Goal: Task Accomplishment & Management: Complete application form

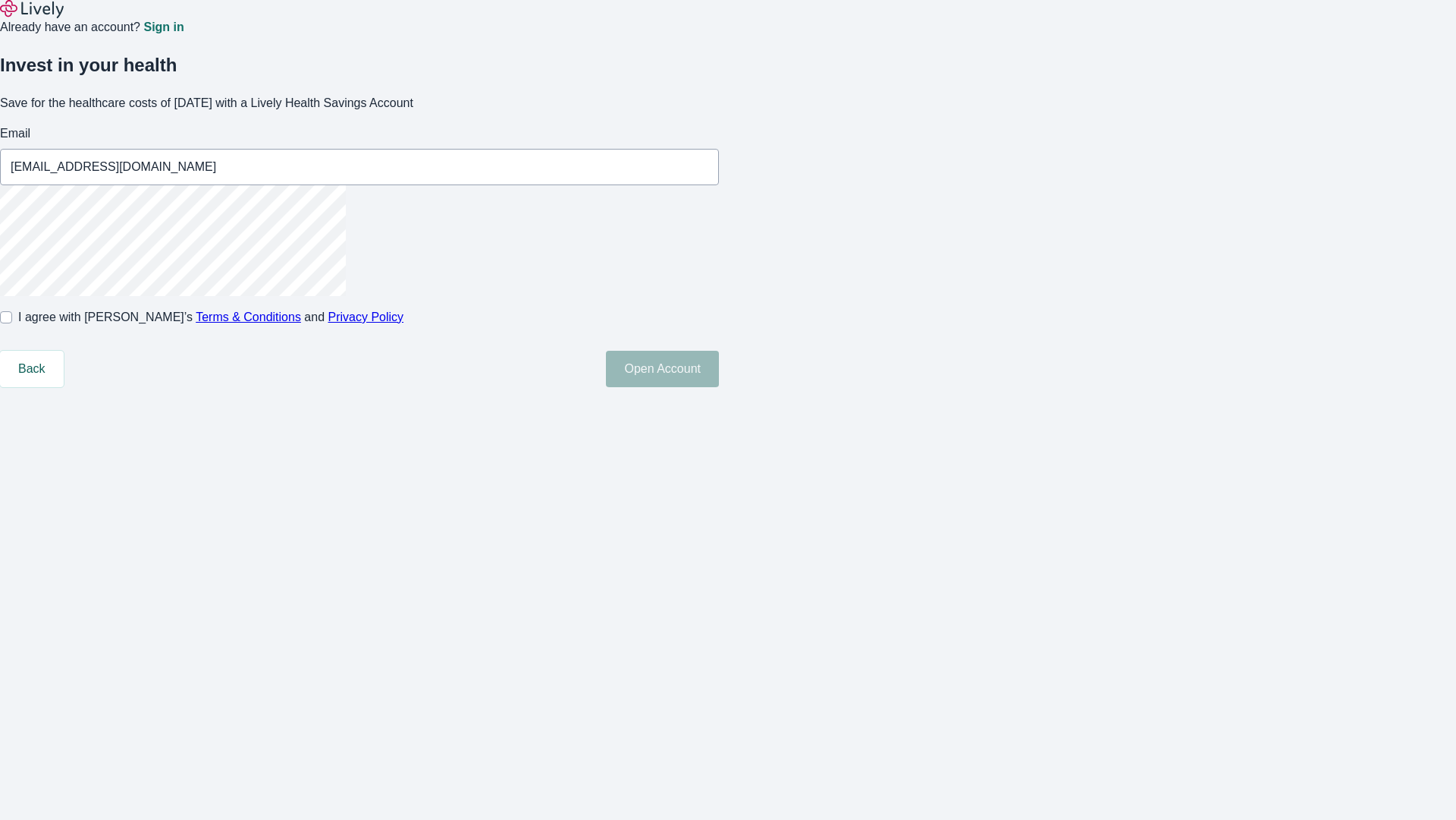
click at [12, 323] on input "I agree with Lively’s Terms & Conditions and Privacy Policy" at bounding box center [5, 317] width 12 height 12
checkbox input "true"
click at [719, 387] on button "Open Account" at bounding box center [663, 369] width 113 height 36
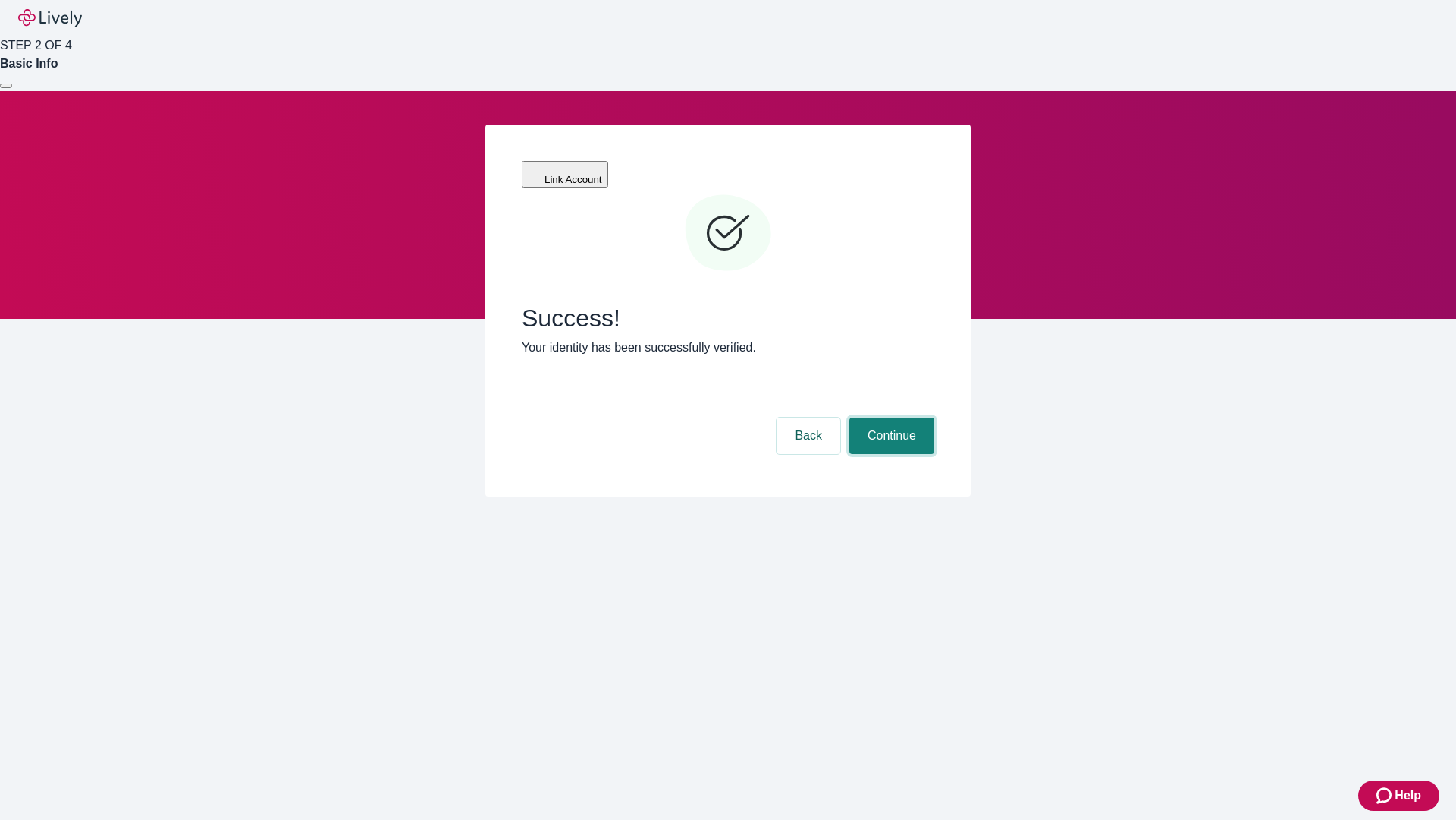
click at [890, 418] on button "Continue" at bounding box center [892, 436] width 85 height 36
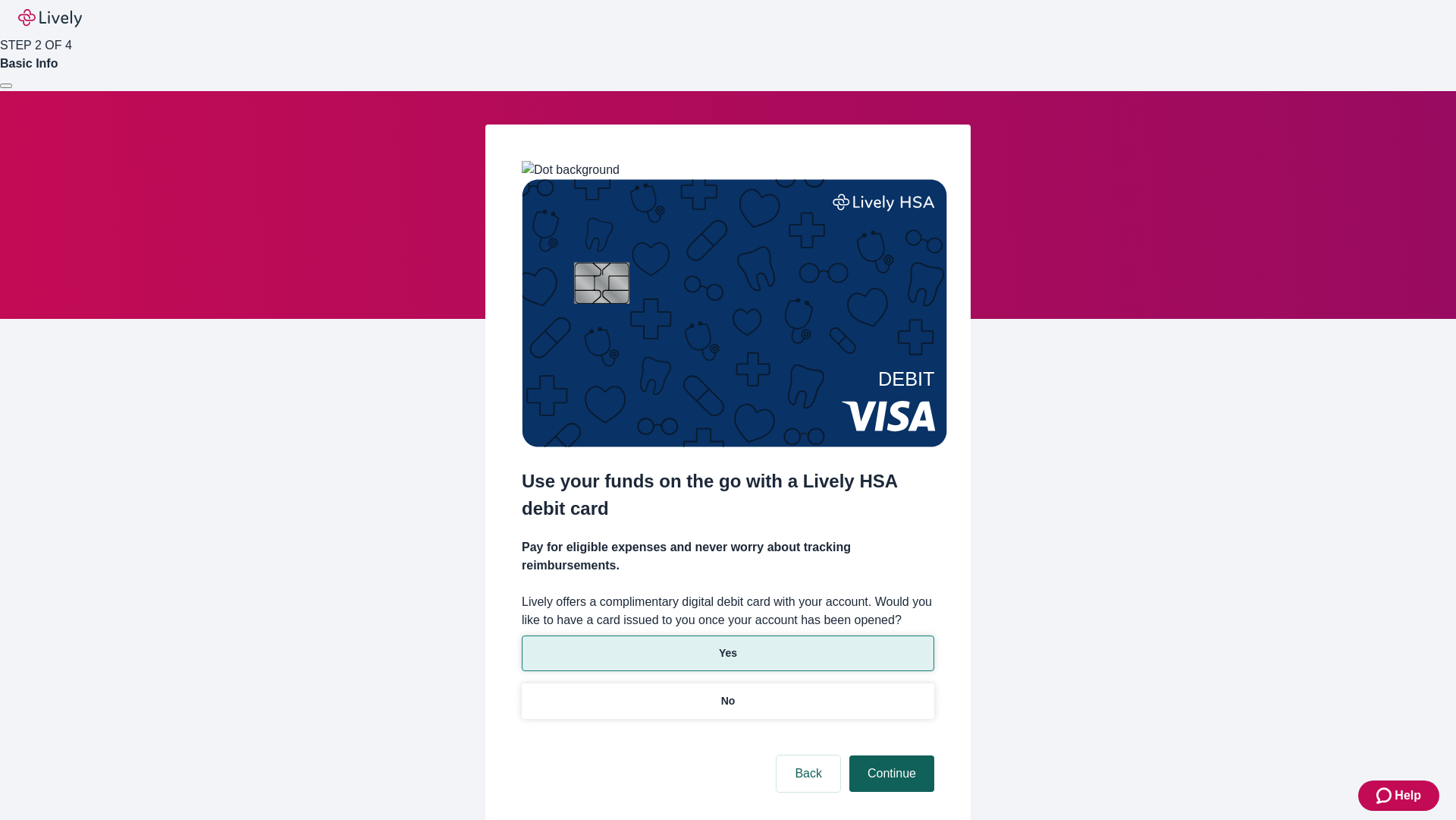
click at [727, 693] on p "No" at bounding box center [729, 701] width 15 height 16
click at [890, 755] on button "Continue" at bounding box center [892, 773] width 85 height 36
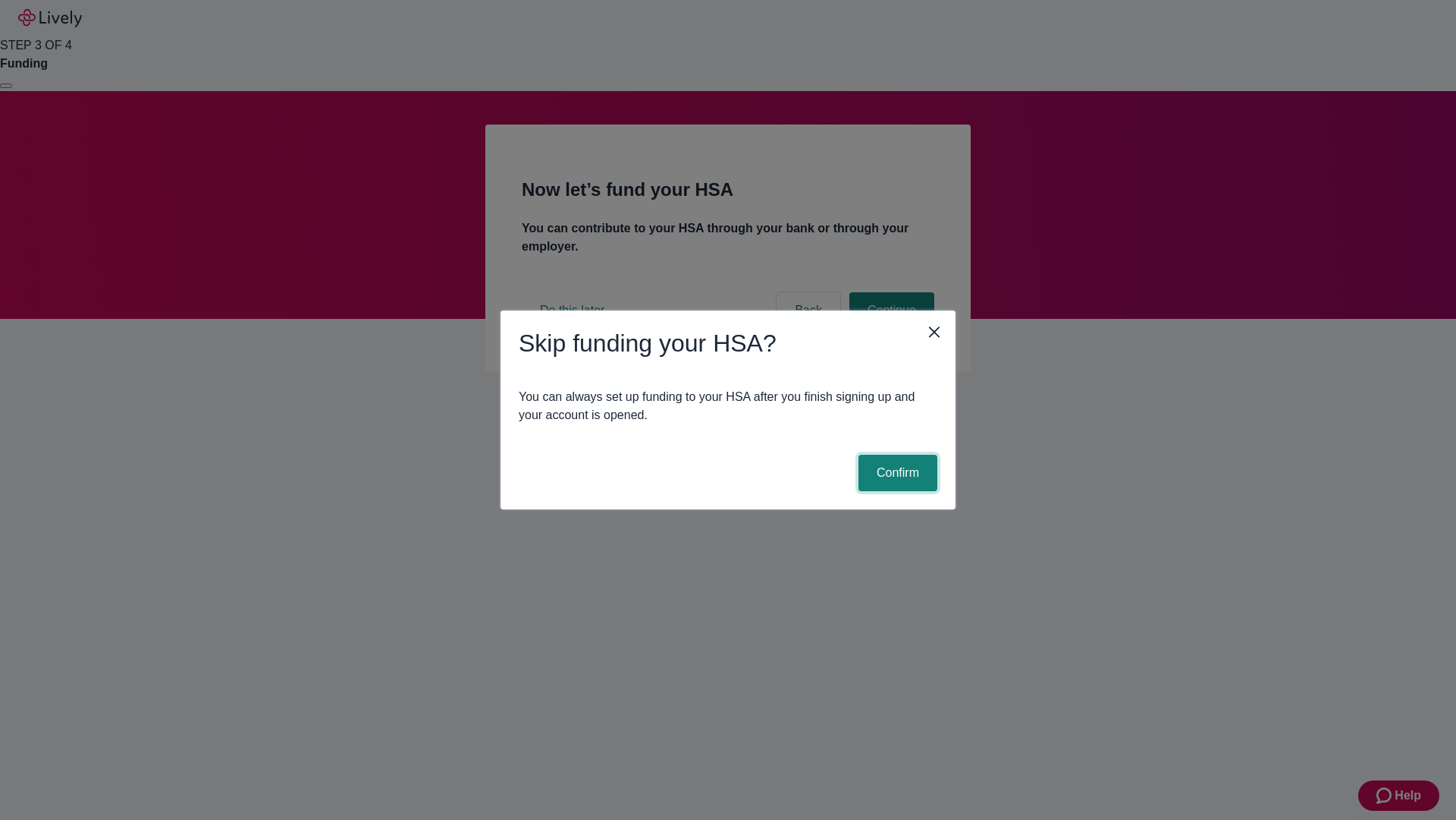
click at [896, 473] on button "Confirm" at bounding box center [898, 473] width 79 height 36
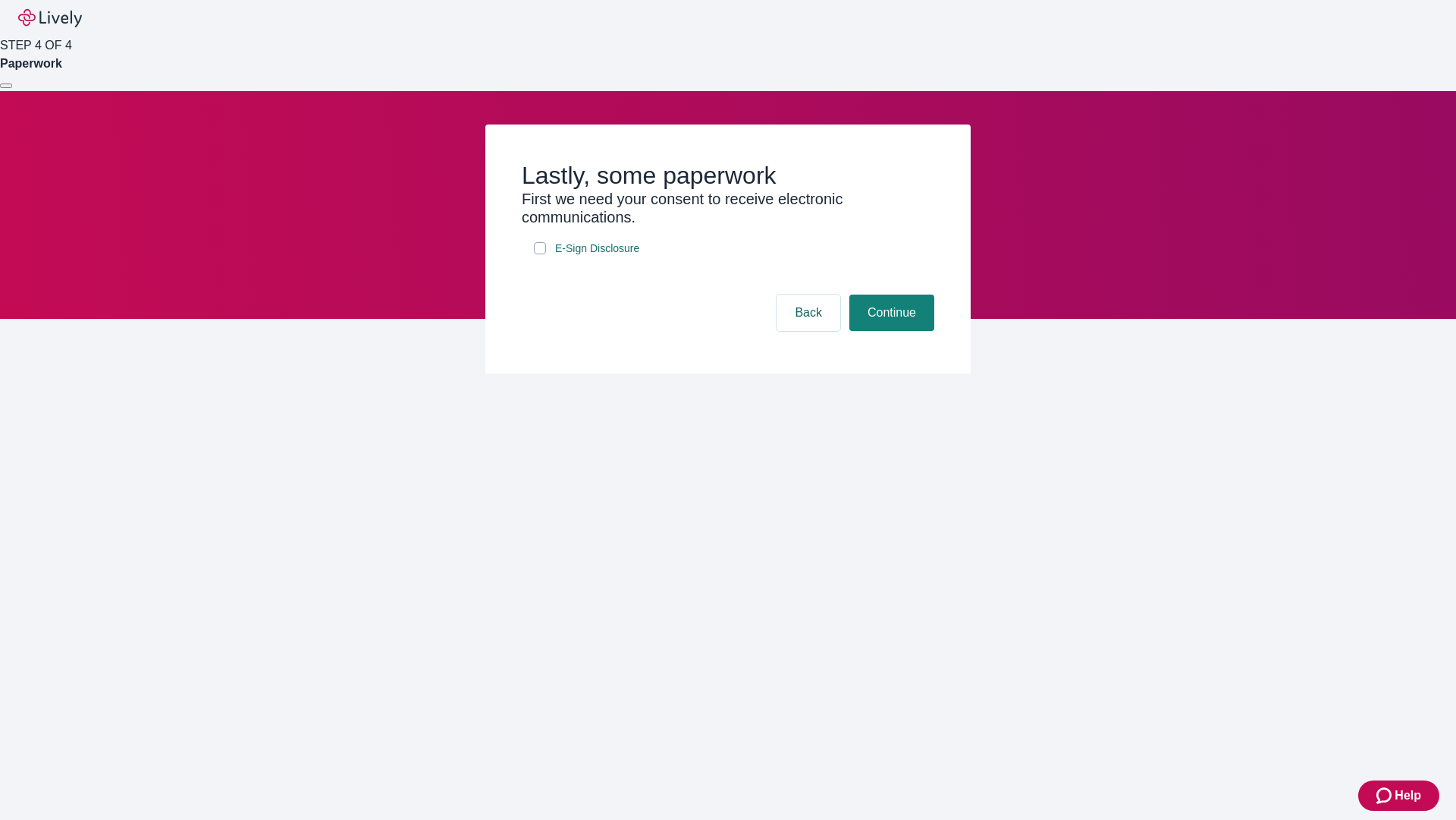
click at [540, 254] on input "E-Sign Disclosure" at bounding box center [539, 248] width 12 height 12
checkbox input "true"
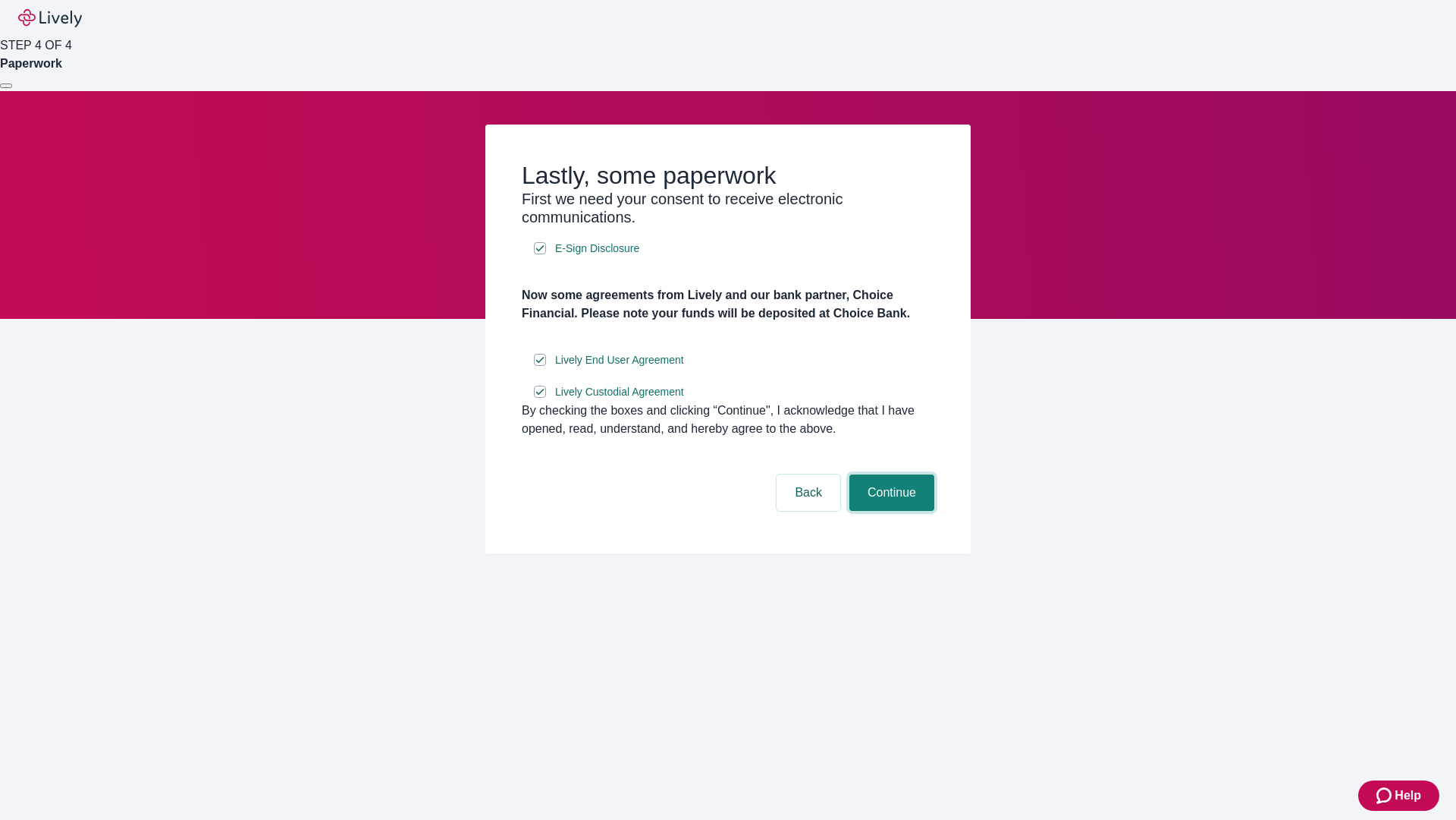
click at [890, 510] on button "Continue" at bounding box center [892, 492] width 85 height 36
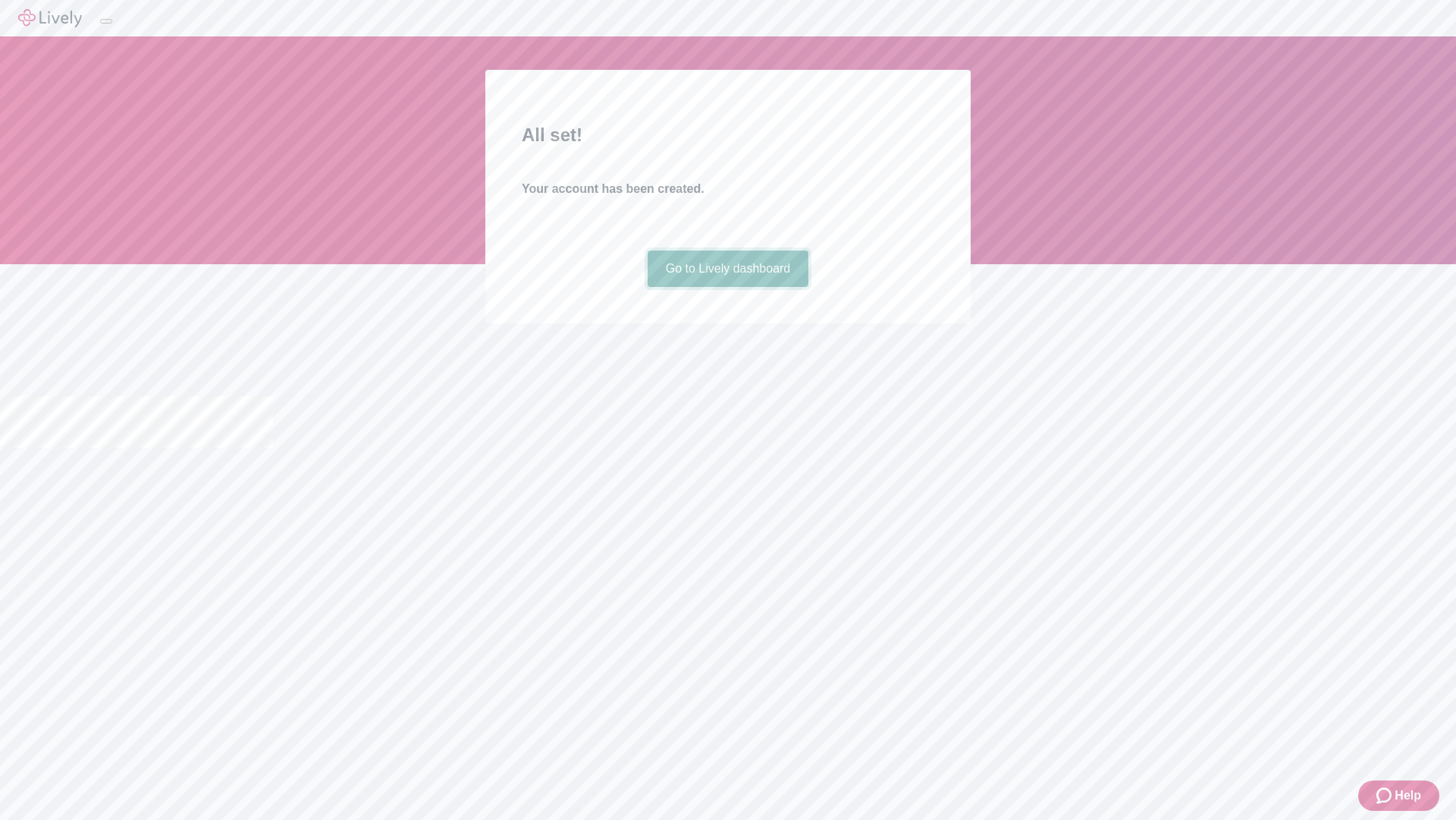
click at [727, 287] on link "Go to Lively dashboard" at bounding box center [729, 269] width 162 height 36
